Goal: Check status: Check status

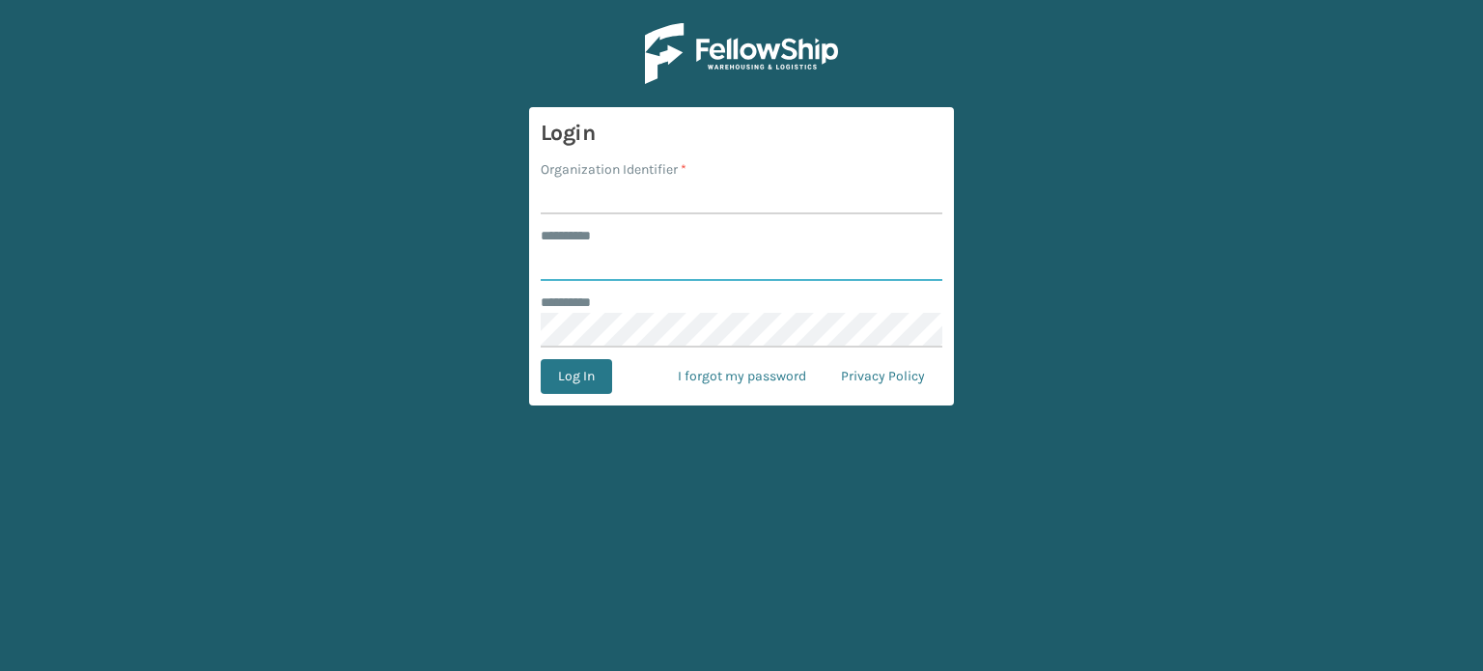
type input "******"
type input "WindGap"
click at [541, 359] on button "Log In" at bounding box center [576, 376] width 71 height 35
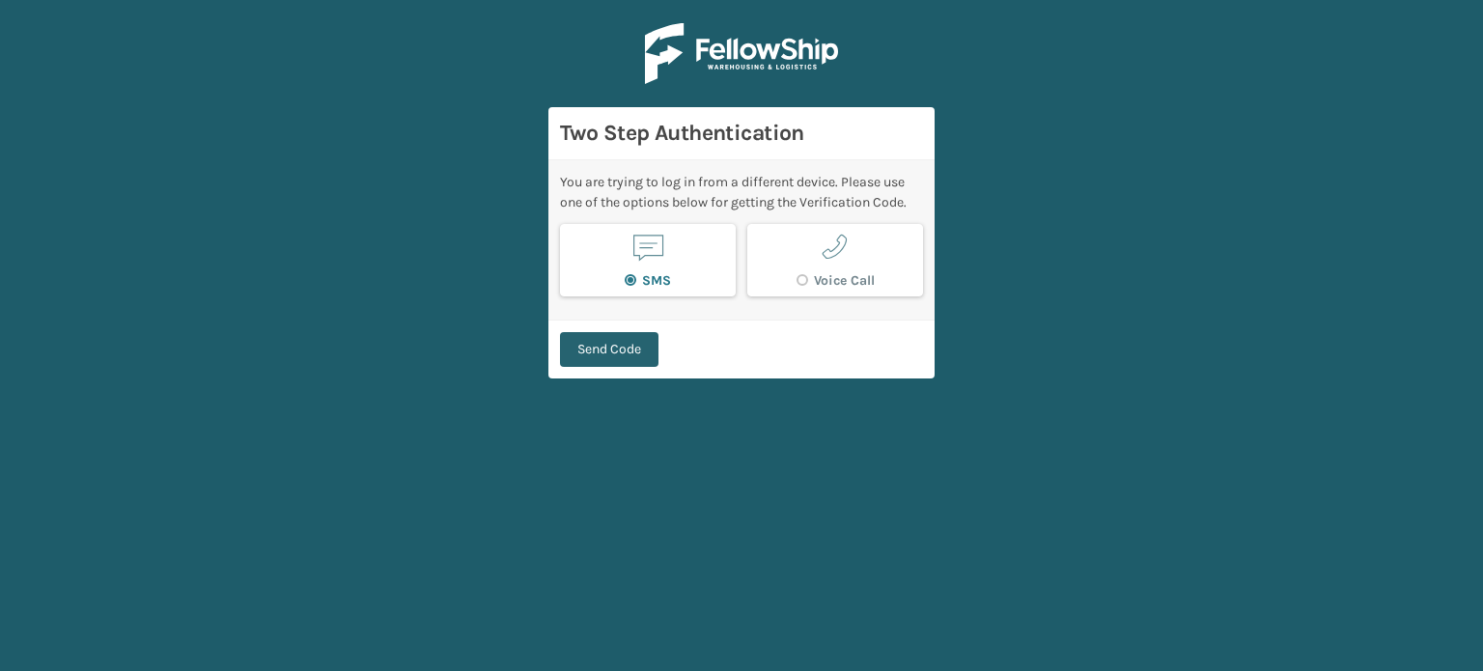
click at [630, 347] on button "Send Code" at bounding box center [609, 349] width 98 height 35
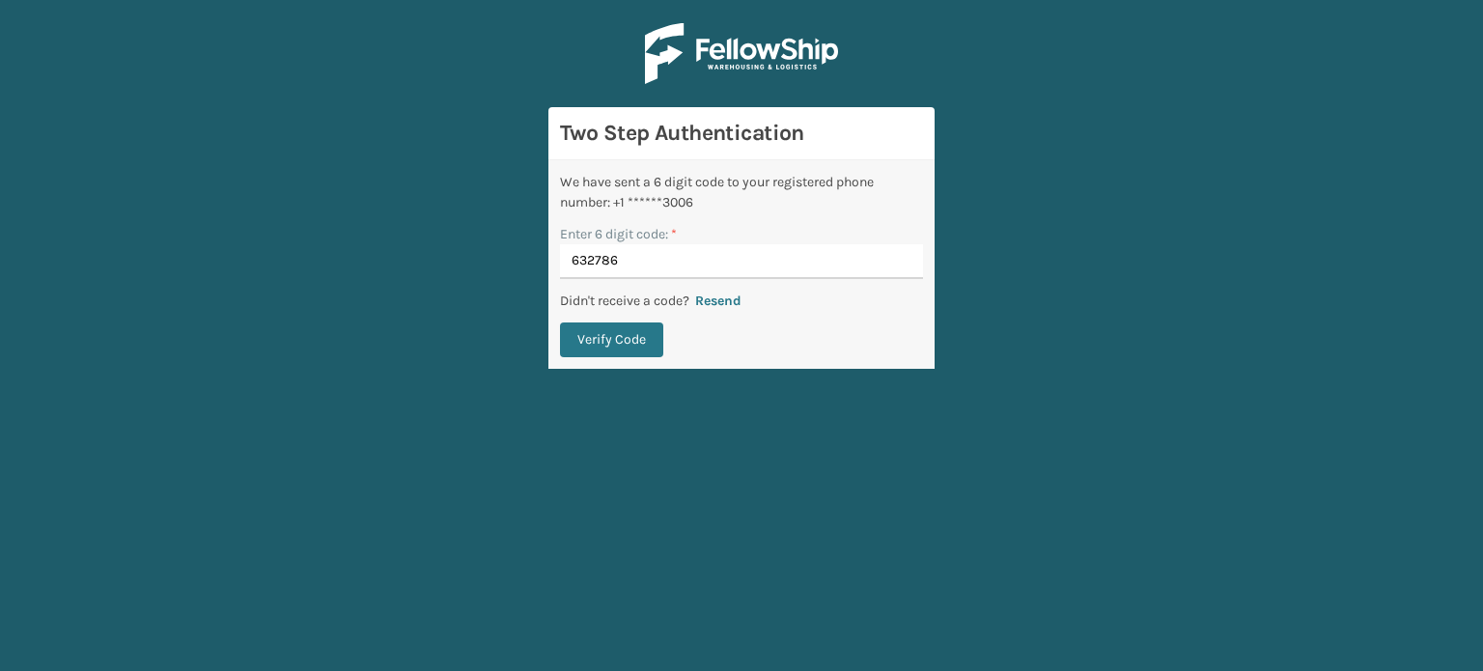
type input "632786"
click at [560, 322] on button "Verify Code" at bounding box center [611, 339] width 103 height 35
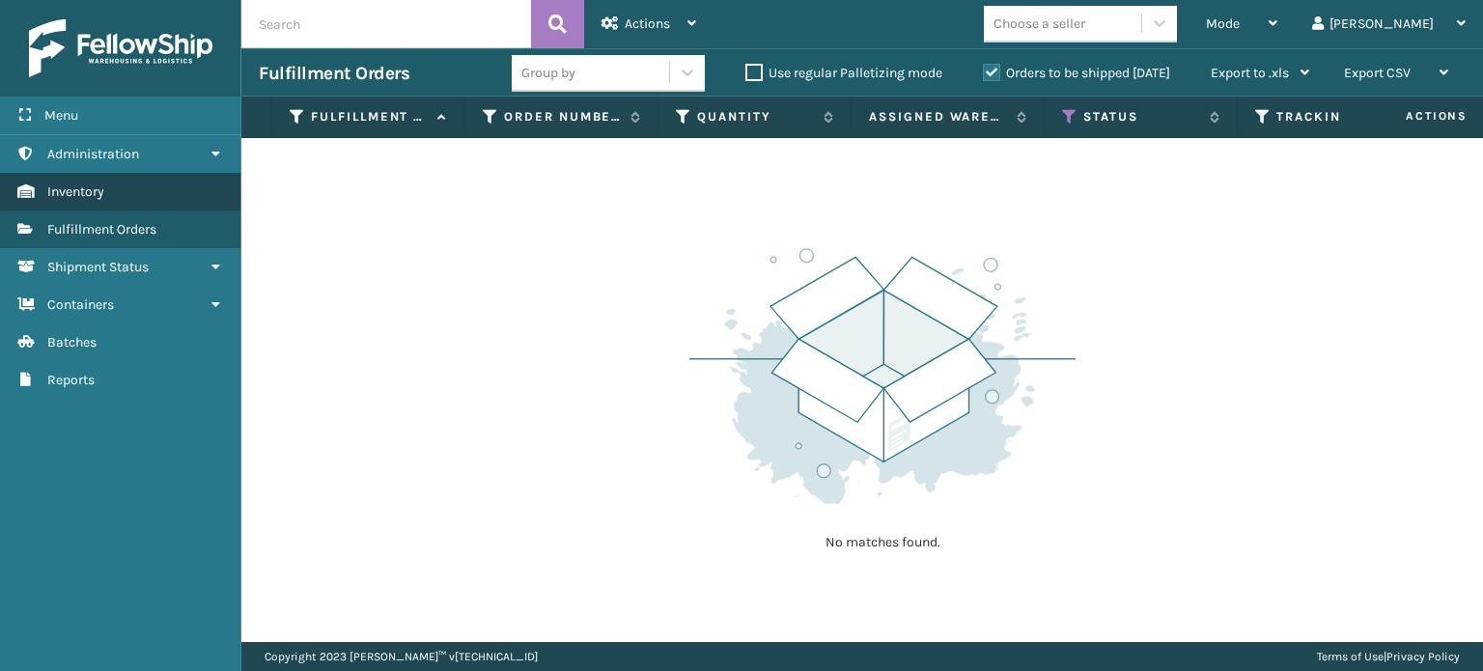
click at [132, 199] on link "Inventory" at bounding box center [120, 192] width 240 height 38
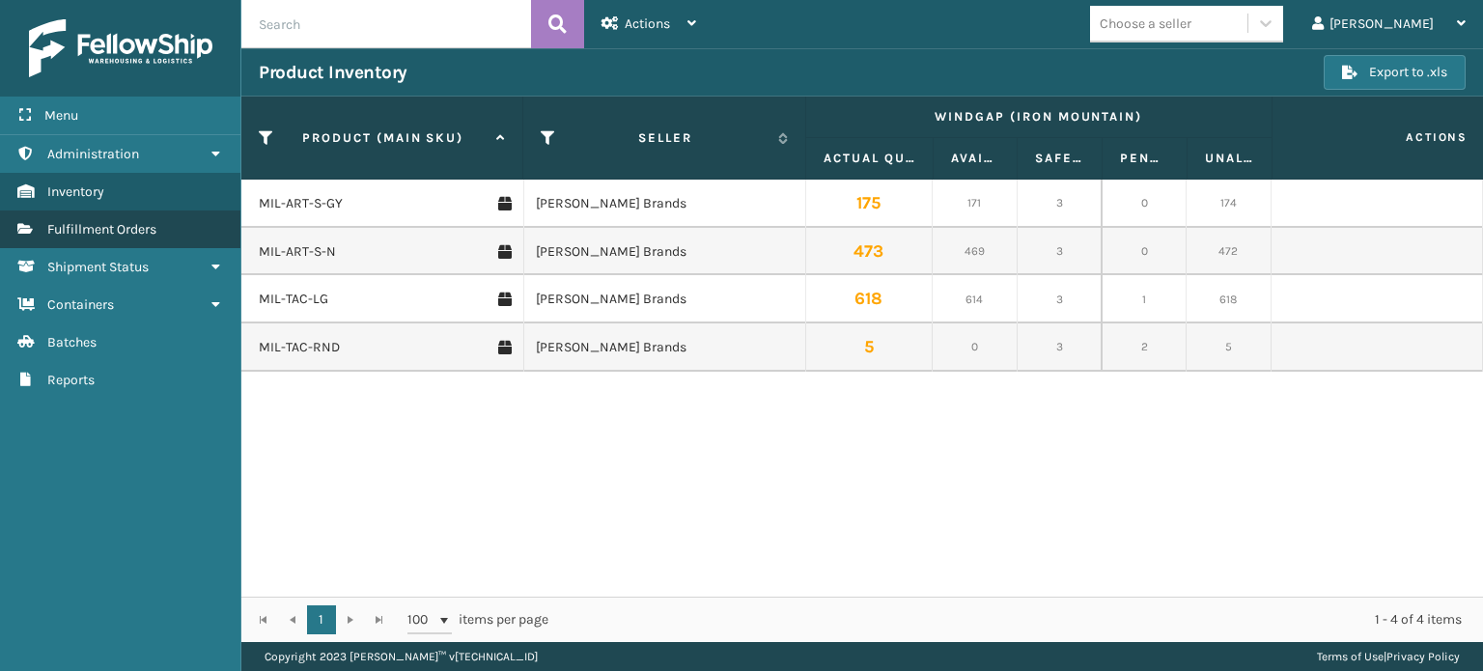
click at [130, 226] on span "Fulfillment Orders" at bounding box center [101, 229] width 109 height 16
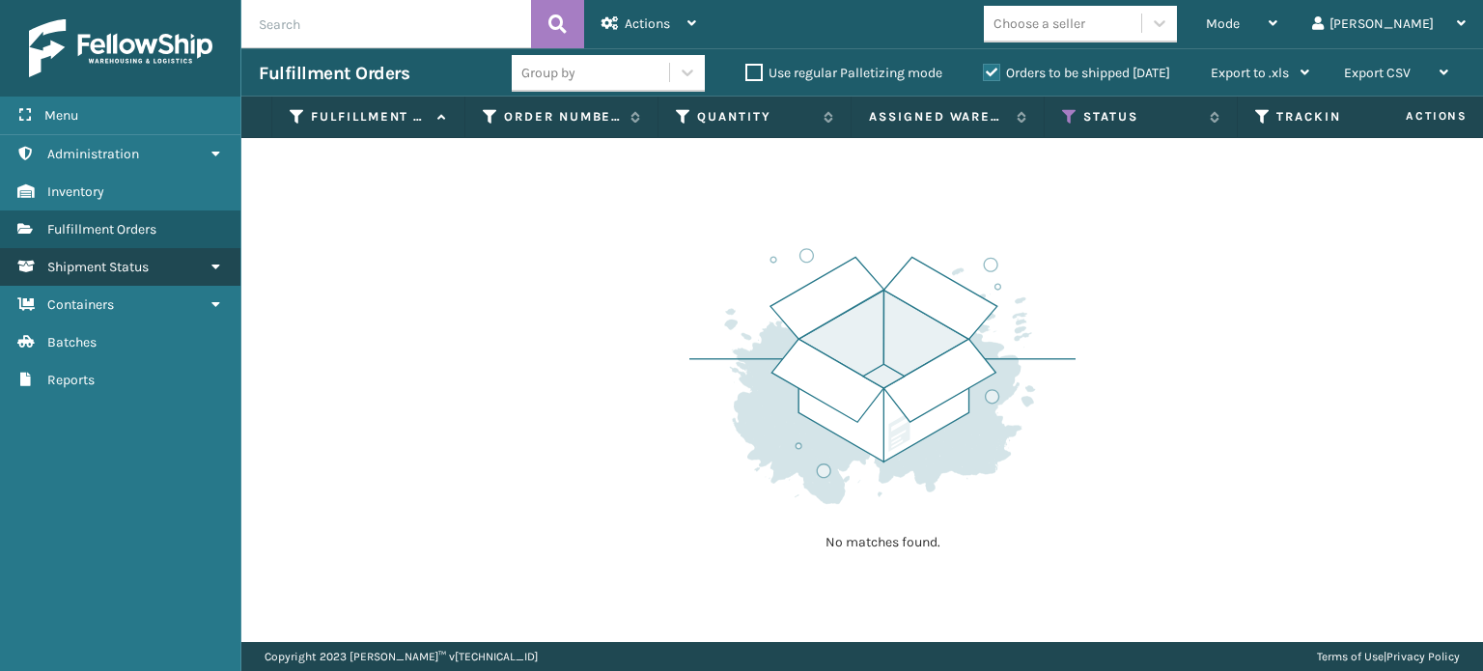
click at [148, 262] on span "Shipment Status" at bounding box center [97, 267] width 101 height 16
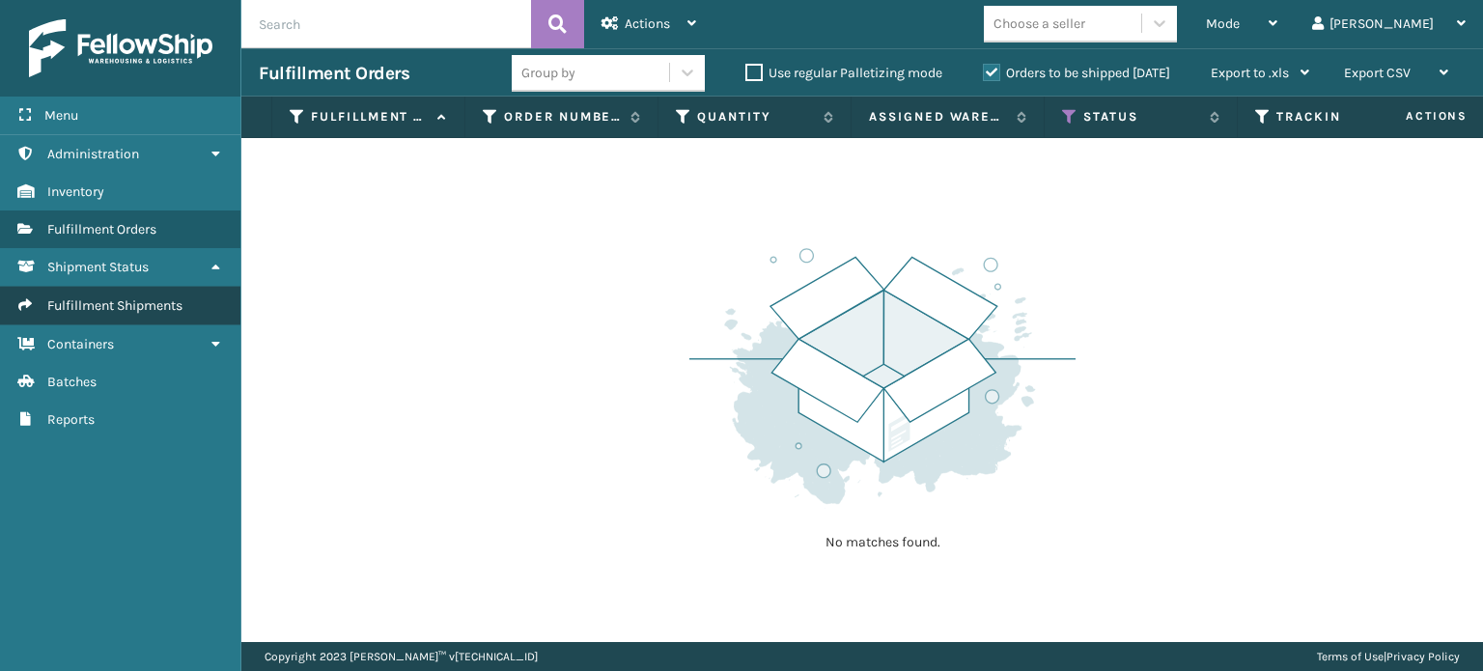
click at [153, 297] on span "Fulfillment Shipments" at bounding box center [114, 305] width 135 height 16
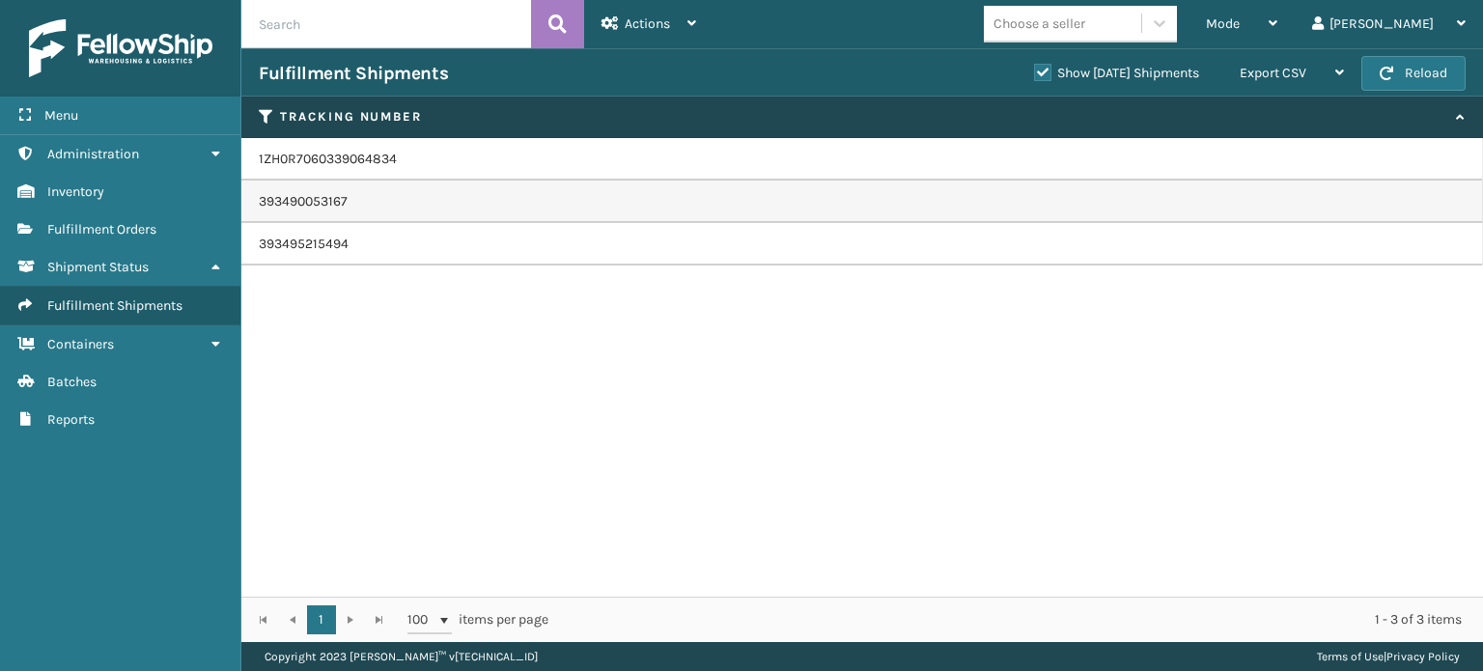
click at [408, 265] on td "393495215494" at bounding box center [861, 244] width 1241 height 42
click at [341, 242] on td "393495215494" at bounding box center [861, 244] width 1241 height 42
click at [526, 370] on div "1ZH0R7060339064834 393490053167 393495215494" at bounding box center [861, 367] width 1241 height 459
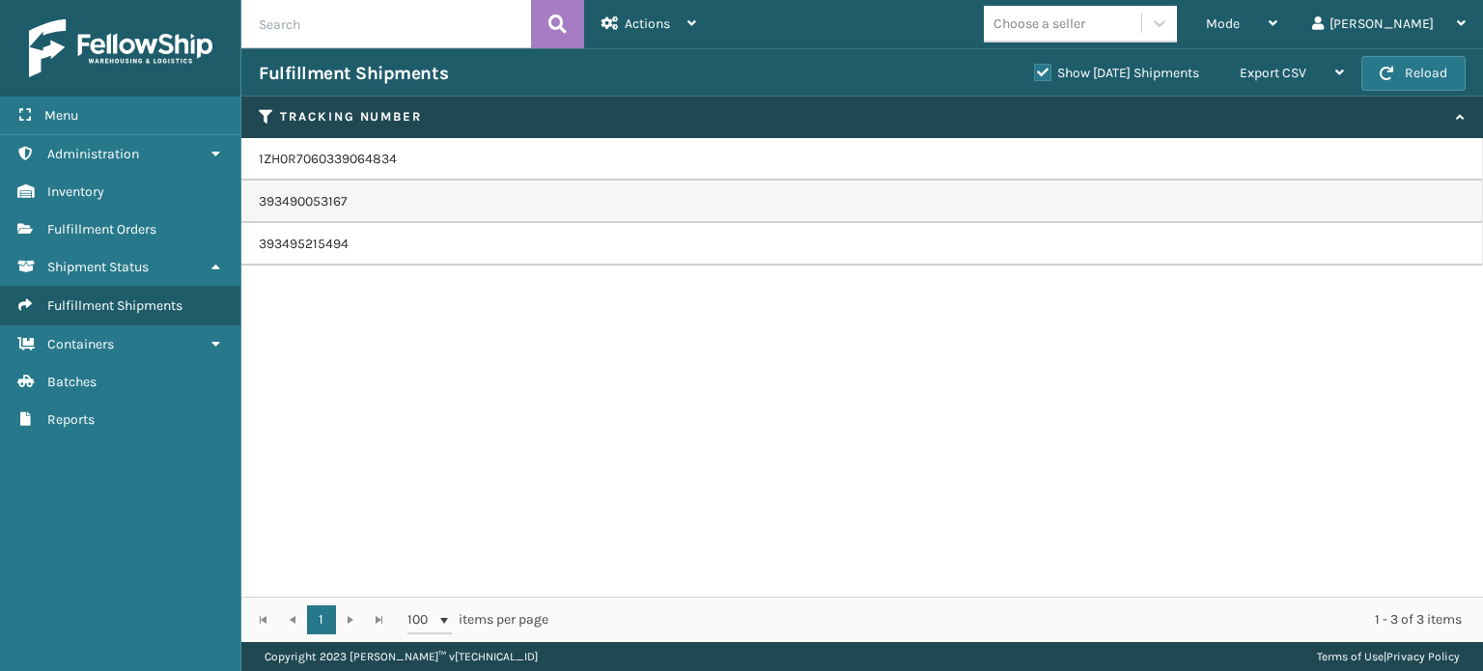
click at [675, 269] on div "1ZH0R7060339064834 393490053167 393495215494" at bounding box center [861, 367] width 1241 height 459
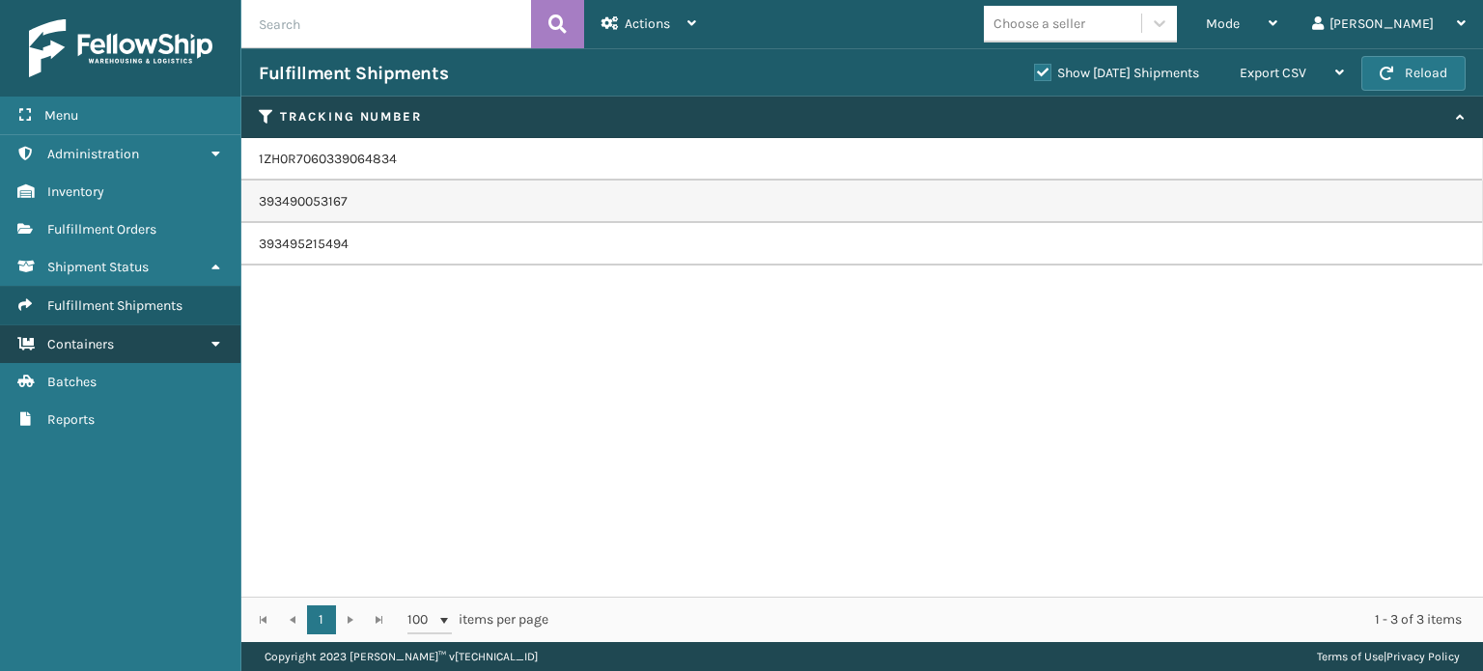
click at [195, 344] on link "Containers" at bounding box center [120, 344] width 240 height 38
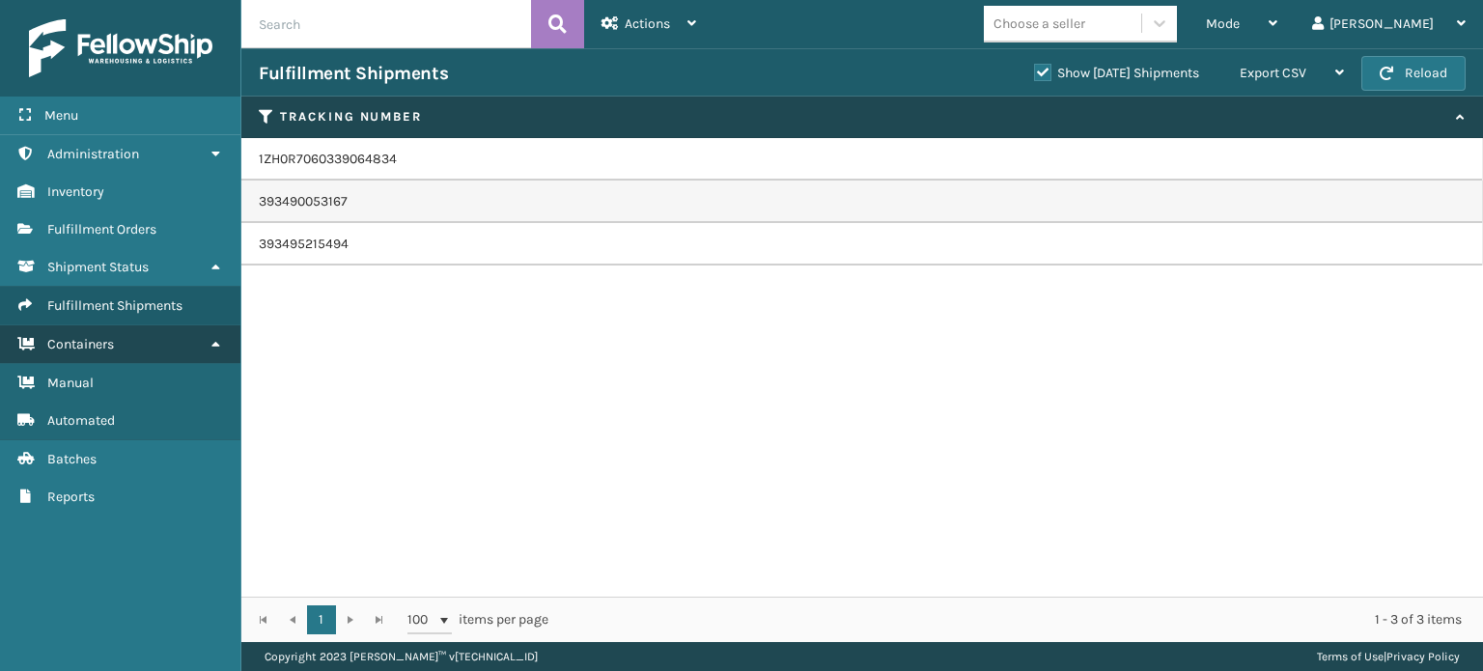
click at [195, 344] on link "Containers" at bounding box center [120, 344] width 240 height 38
